Goal: Transaction & Acquisition: Purchase product/service

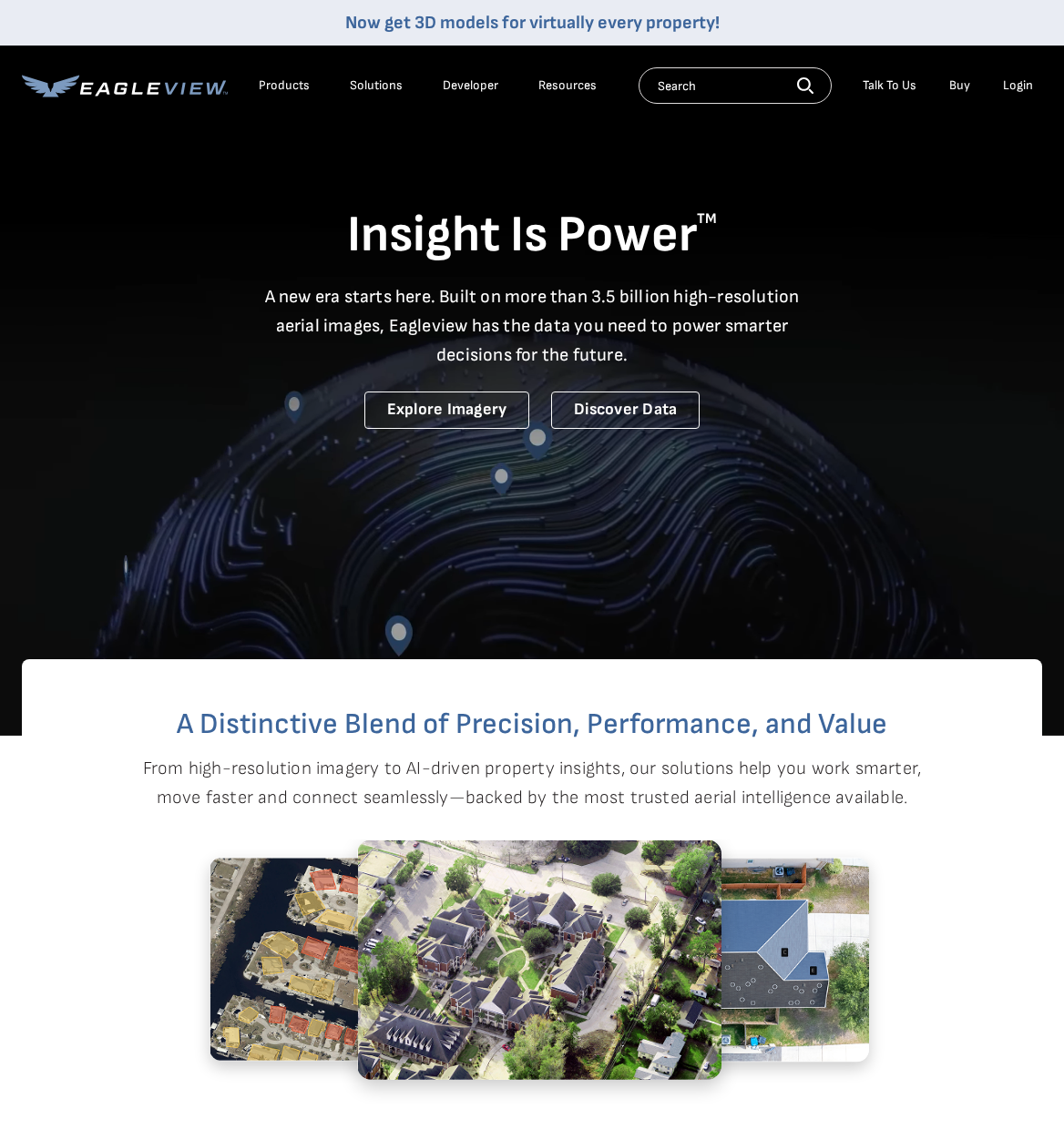
click at [1011, 82] on div "Login" at bounding box center [1018, 86] width 30 height 17
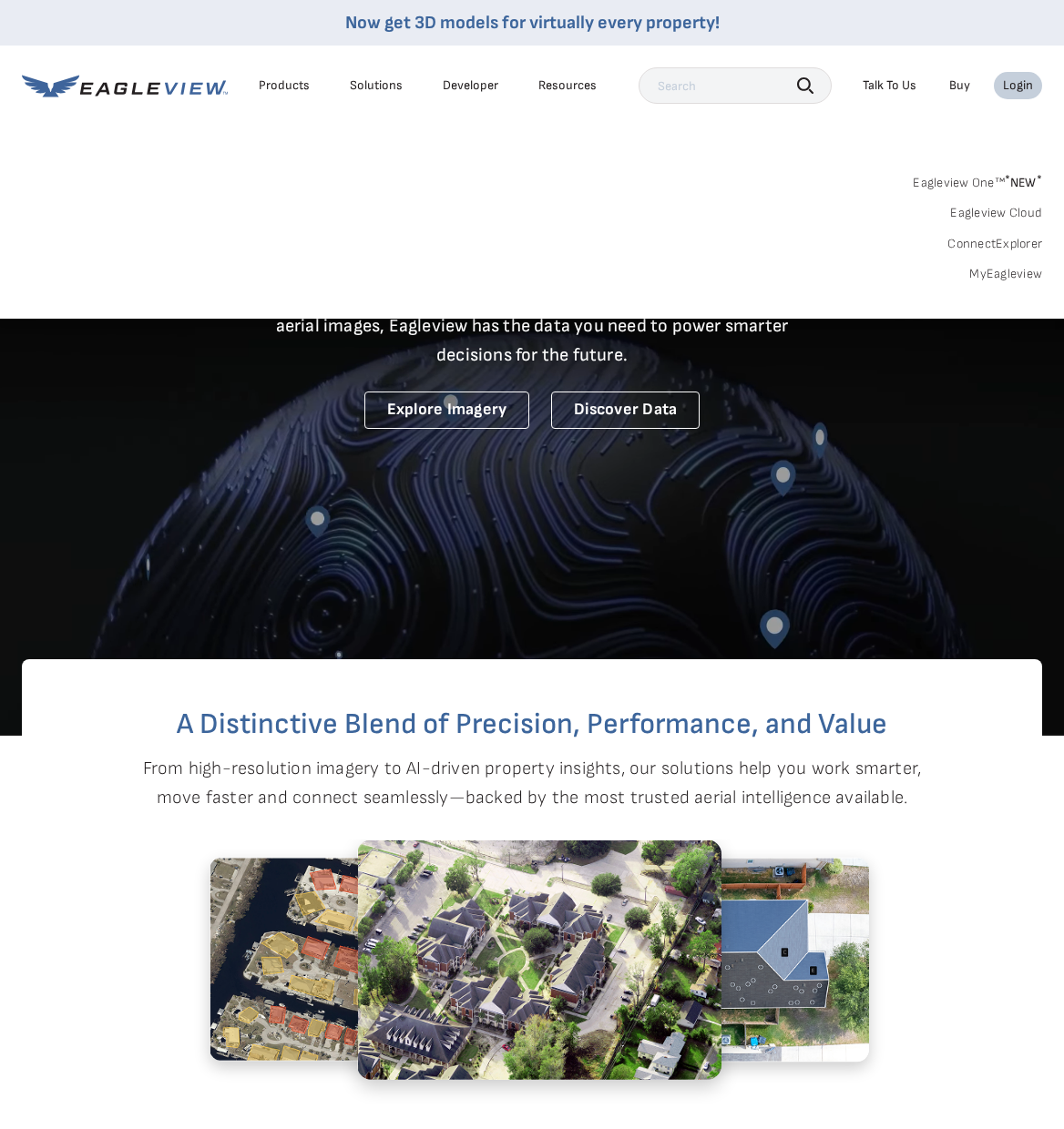
click at [1006, 275] on link "MyEagleview" at bounding box center [1005, 274] width 73 height 17
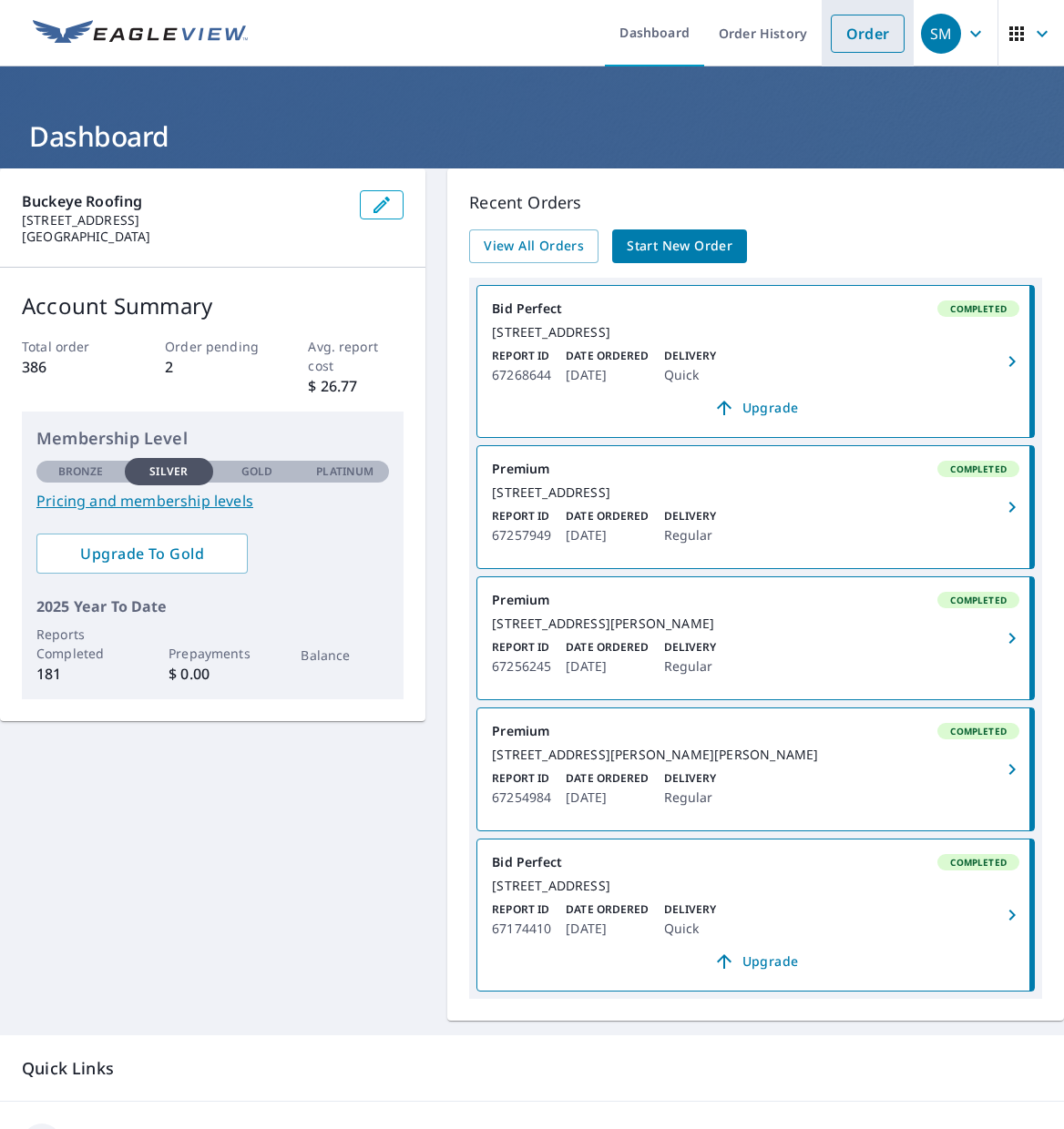
click at [866, 41] on link "Order" at bounding box center [868, 34] width 74 height 39
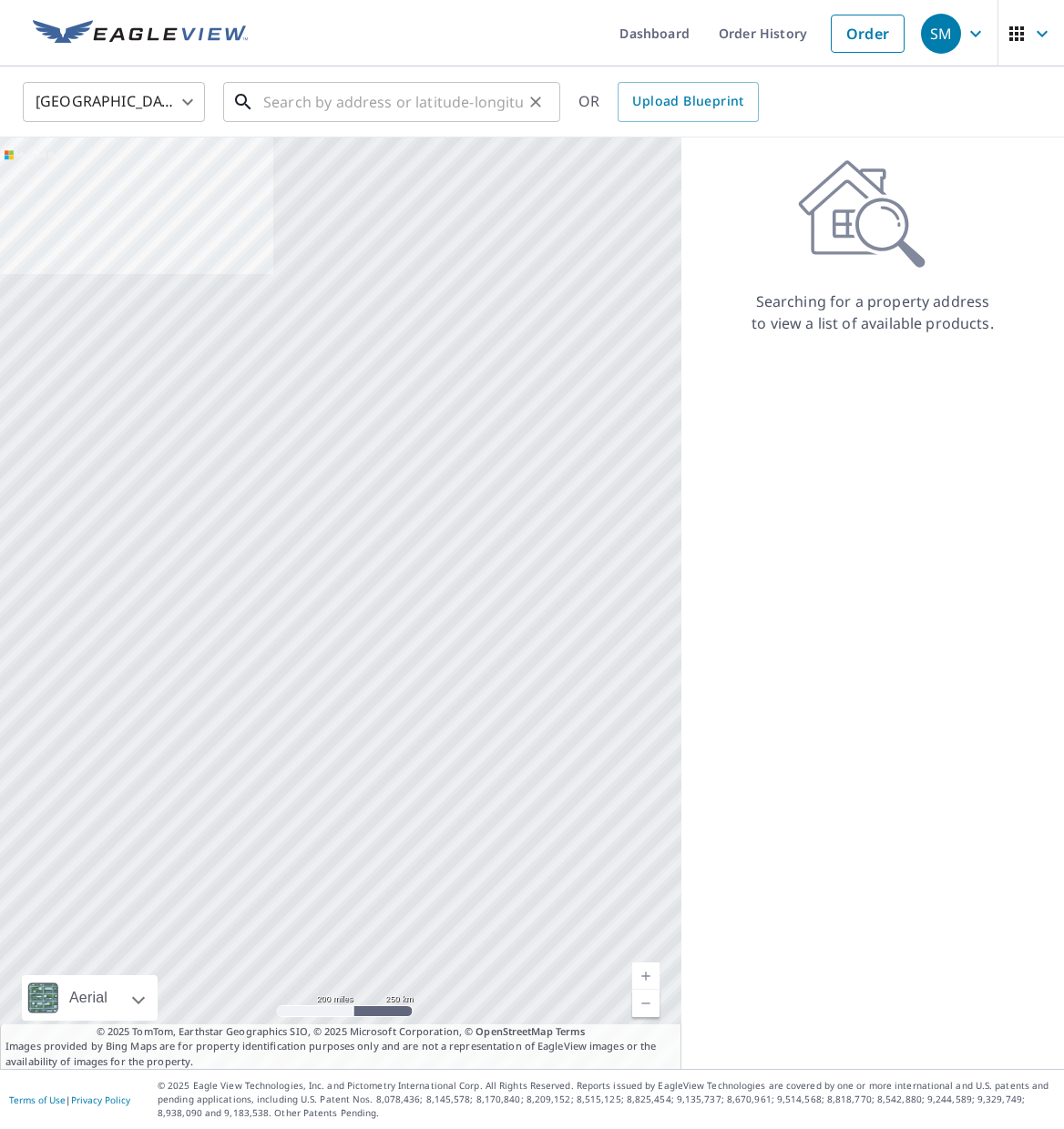
click at [477, 112] on input "text" at bounding box center [393, 101] width 260 height 51
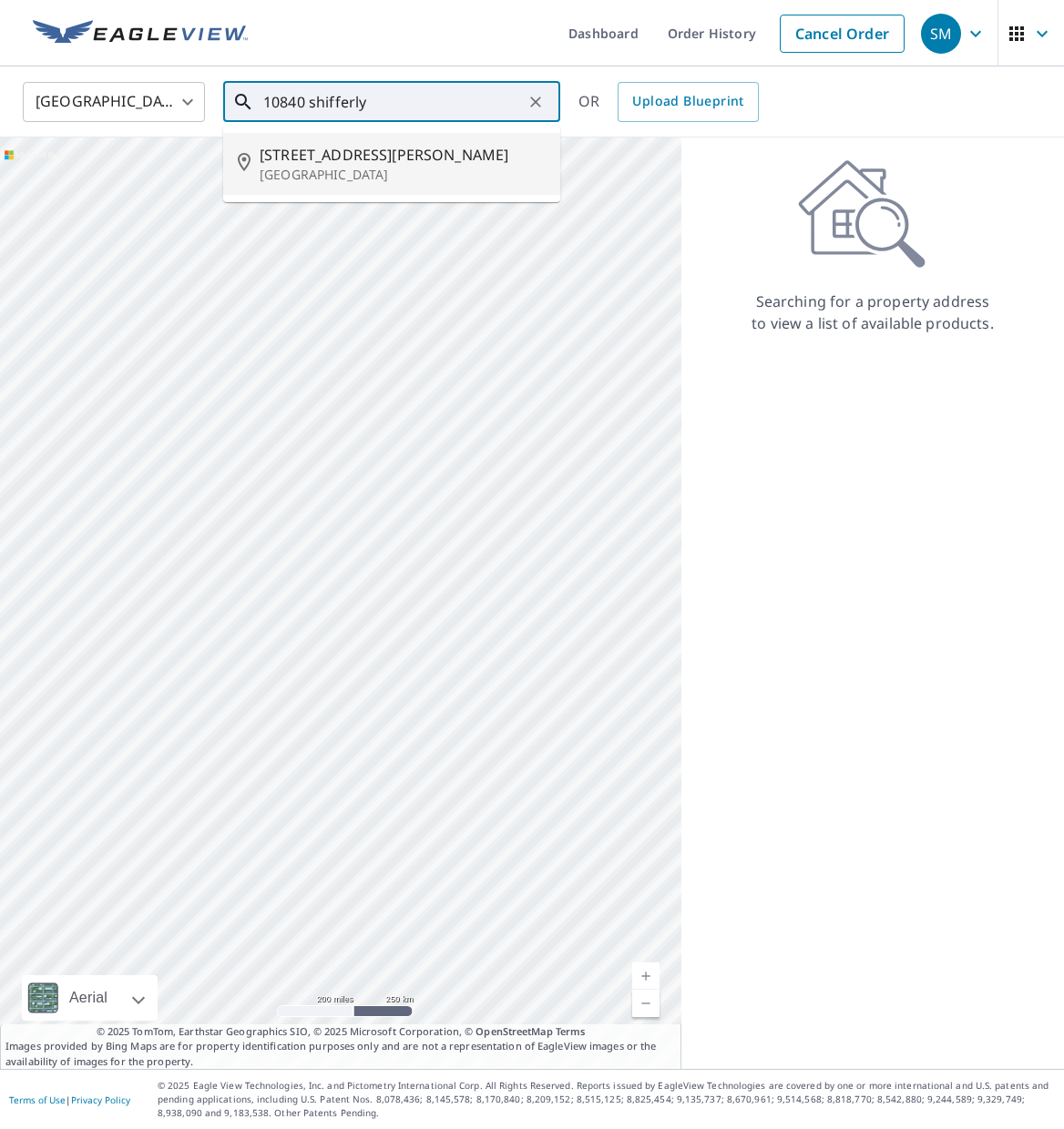
click at [415, 167] on p "Bluffton, OH 45817" at bounding box center [403, 175] width 286 height 18
type input "10840 Shifferly Rd Bluffton, OH 45817"
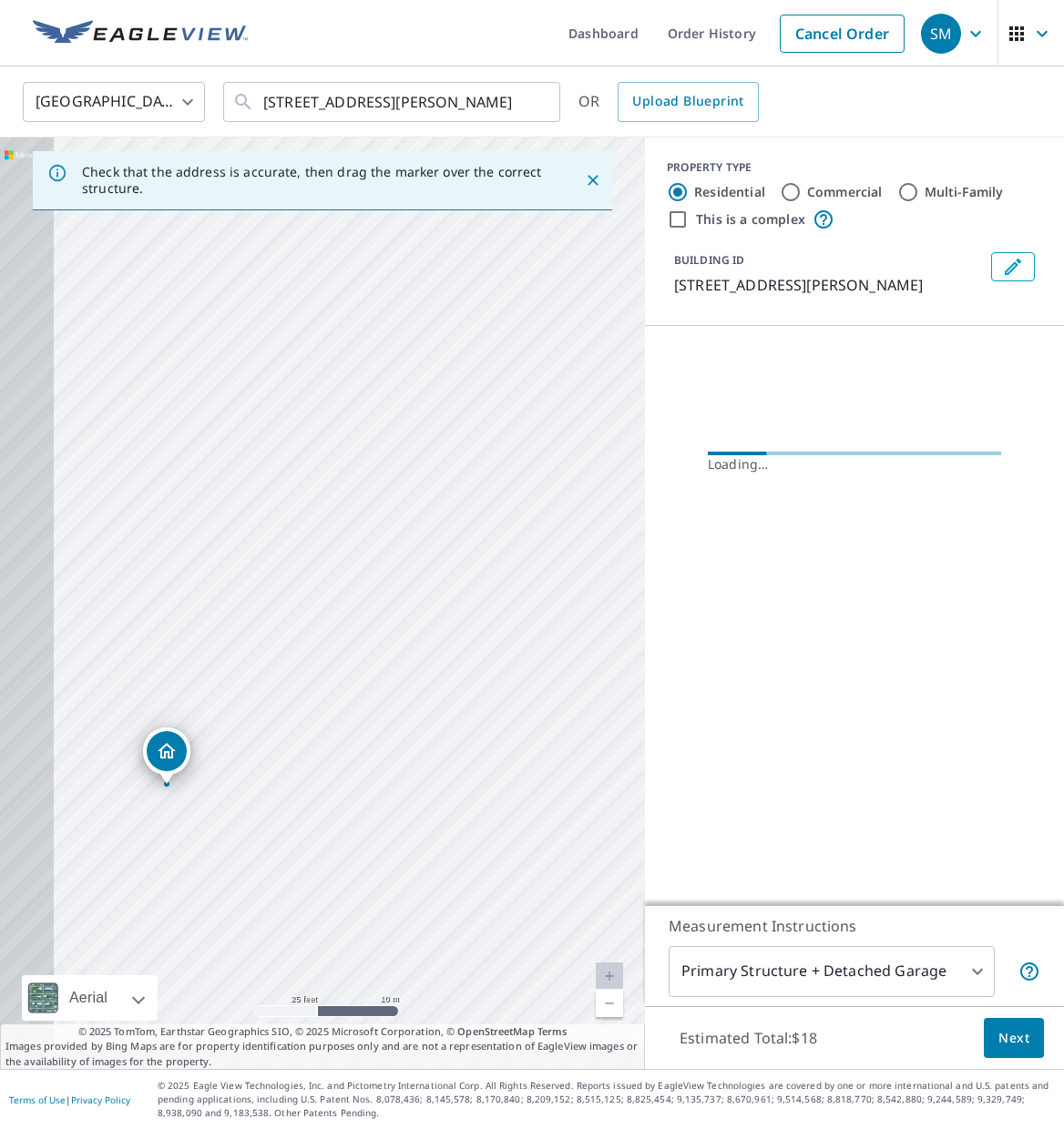
drag, startPoint x: 339, startPoint y: 588, endPoint x: 501, endPoint y: 509, distance: 180.2
click at [501, 510] on div "10840 Shifferly Rd Bluffton, OH 45817" at bounding box center [322, 603] width 645 height 932
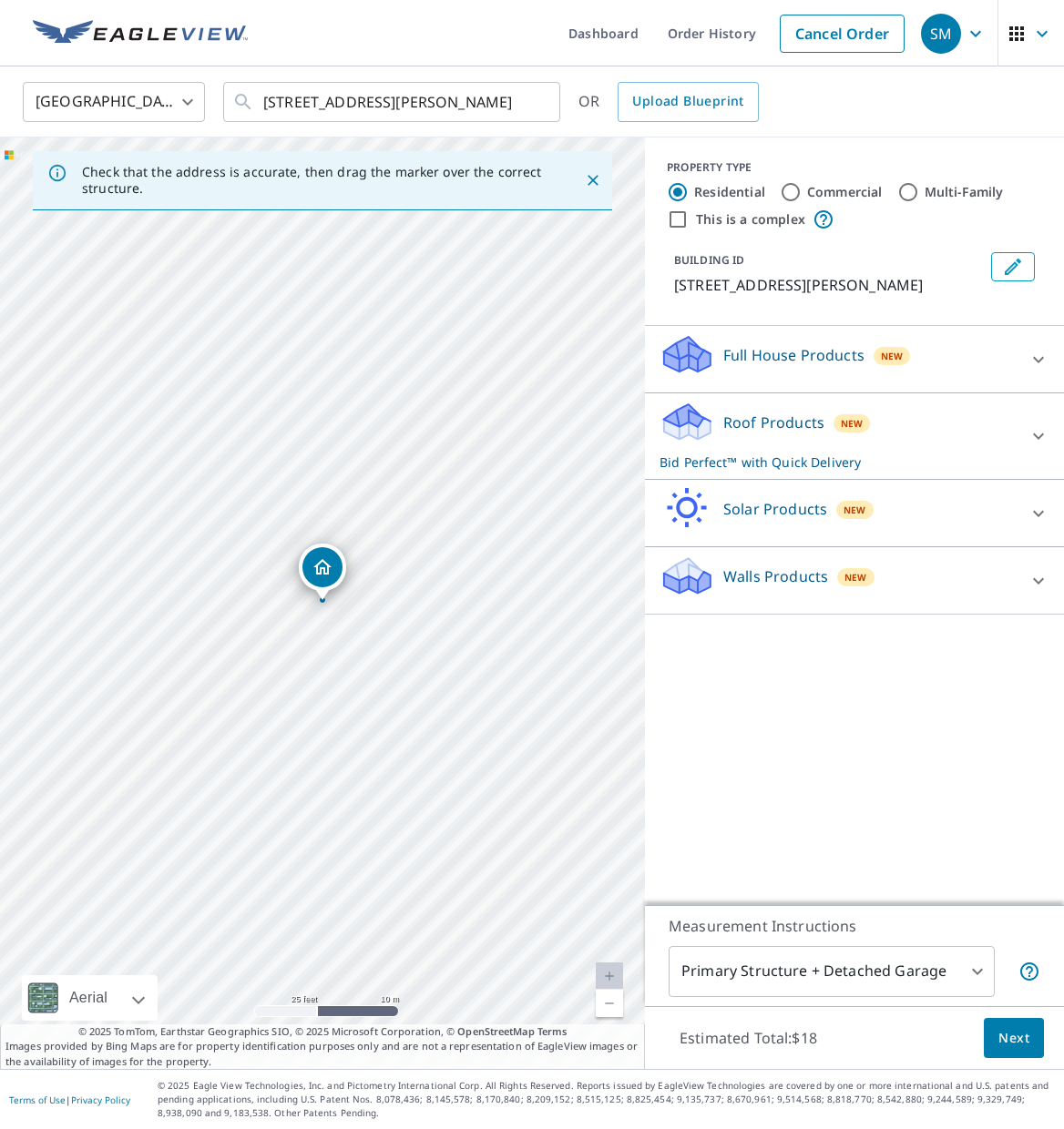
click at [1025, 1036] on span "Next" at bounding box center [1014, 1039] width 31 height 23
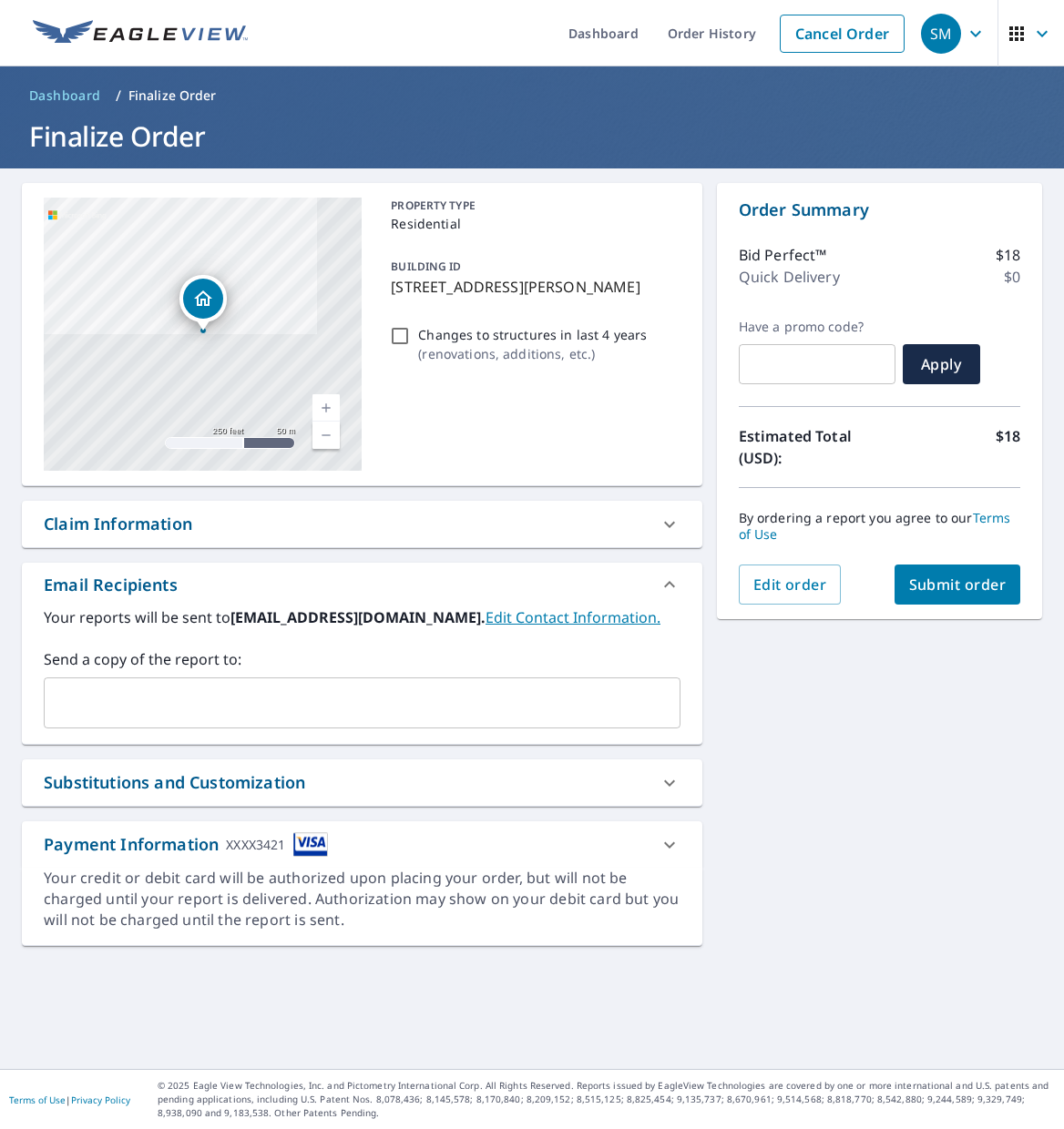
click at [932, 576] on span "Submit order" at bounding box center [958, 585] width 98 height 20
